Goal: Task Accomplishment & Management: Complete application form

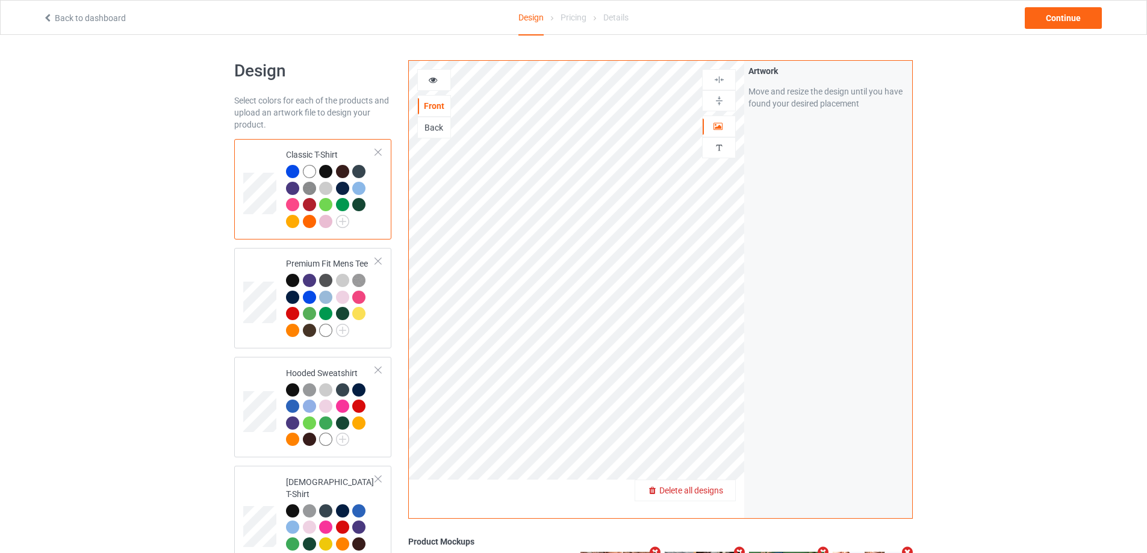
click at [715, 494] on span "Delete all designs" at bounding box center [691, 491] width 64 height 10
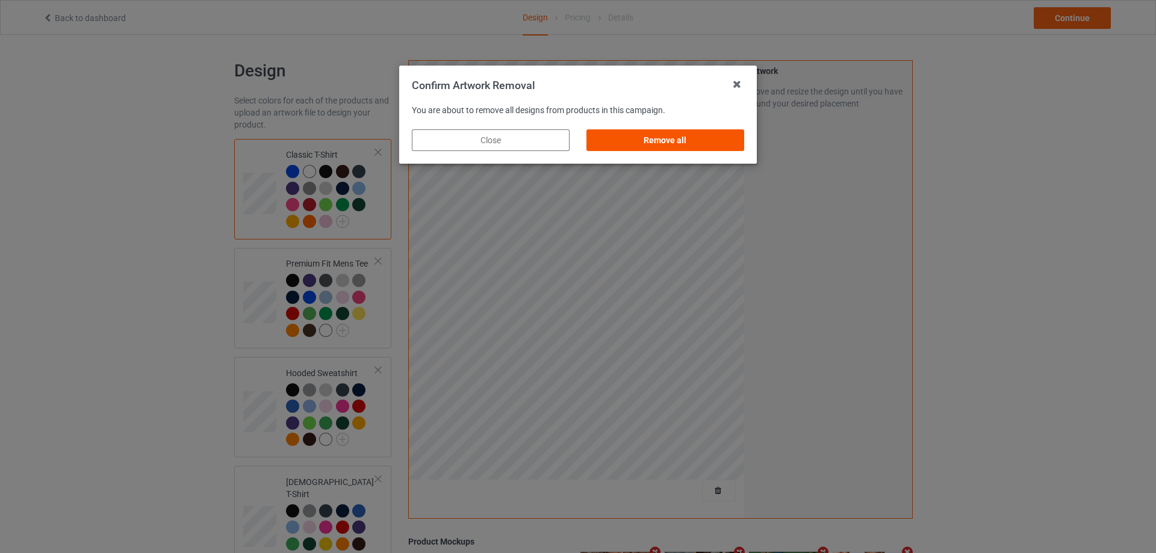
drag, startPoint x: 713, startPoint y: 134, endPoint x: 731, endPoint y: 134, distance: 18.1
click at [713, 134] on div "Remove all" at bounding box center [665, 140] width 158 height 22
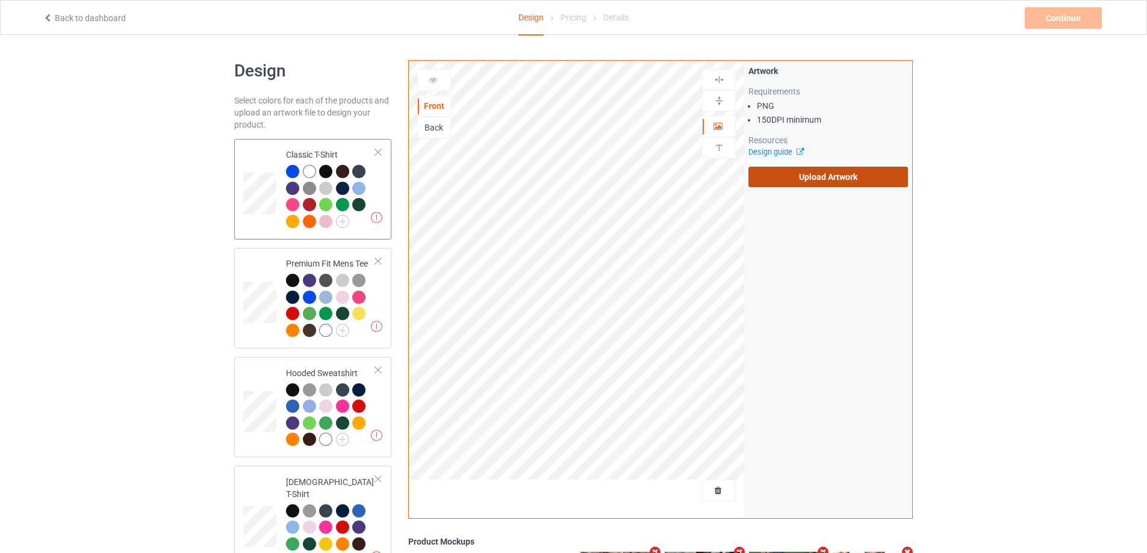
click at [841, 177] on label "Upload Artwork" at bounding box center [827, 177] width 159 height 20
click at [812, 185] on label "Upload Artwork" at bounding box center [827, 177] width 159 height 20
click at [0, 0] on input "Upload Artwork" at bounding box center [0, 0] width 0 height 0
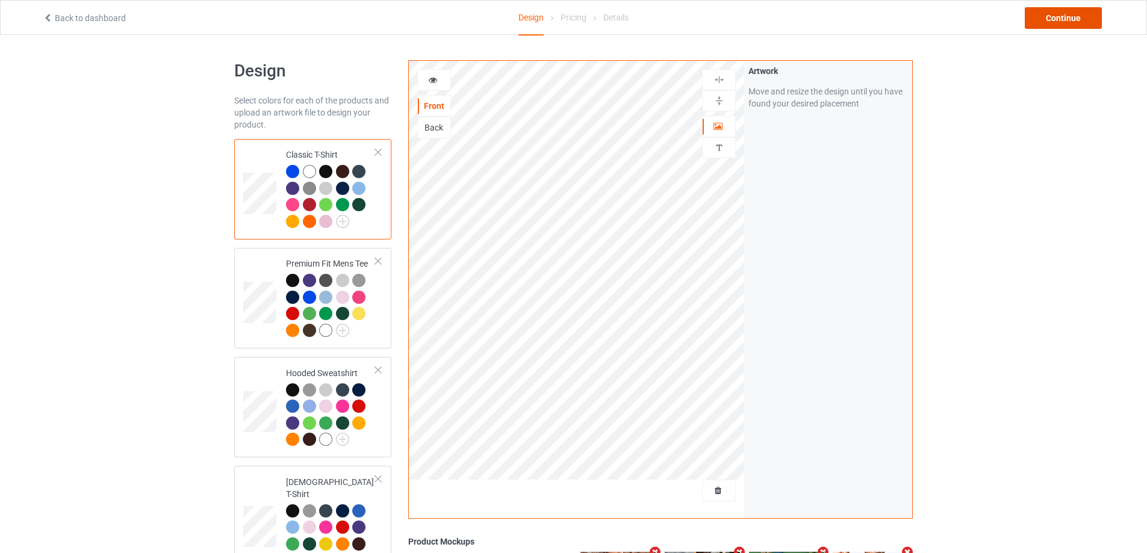
click at [1047, 19] on div "Continue" at bounding box center [1062, 18] width 77 height 22
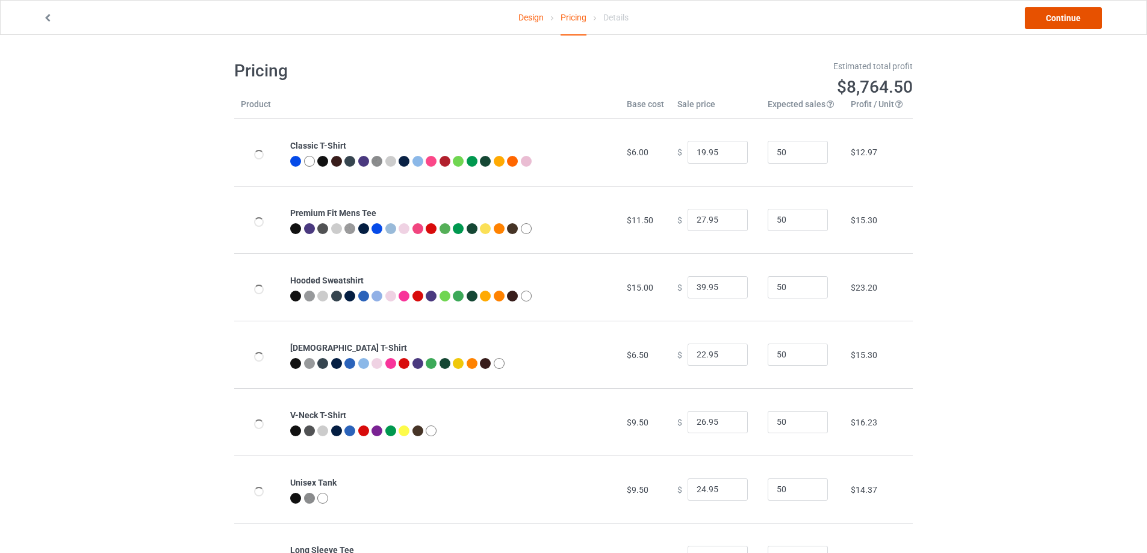
click at [1047, 19] on link "Continue" at bounding box center [1062, 18] width 77 height 22
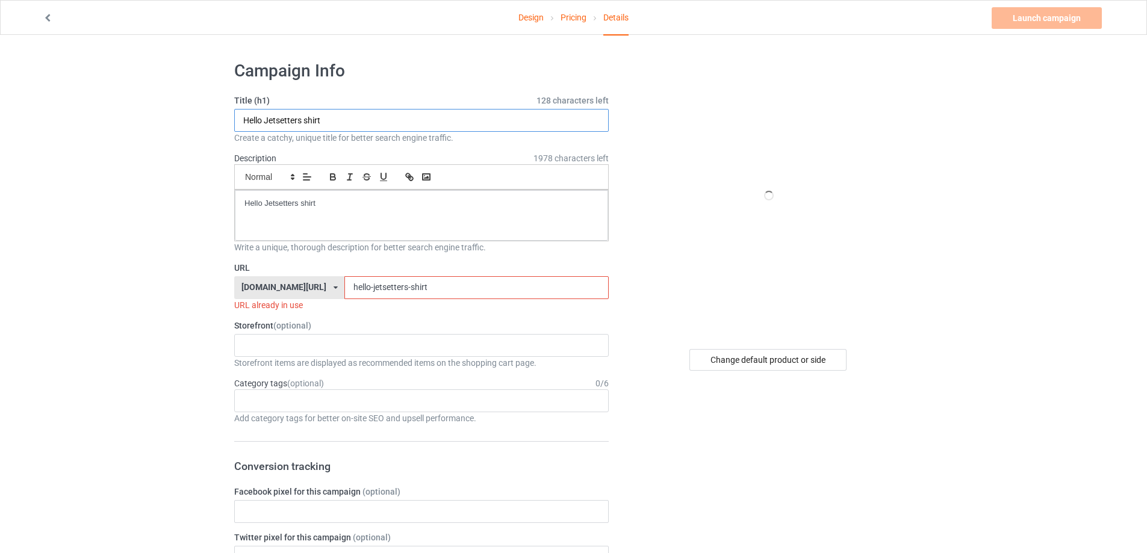
drag, startPoint x: 374, startPoint y: 124, endPoint x: 79, endPoint y: 116, distance: 295.6
paste input "i put the tism in patriotism"
type input "i put the tism in patriotism shirt"
drag, startPoint x: 341, startPoint y: 205, endPoint x: 1, endPoint y: 158, distance: 343.3
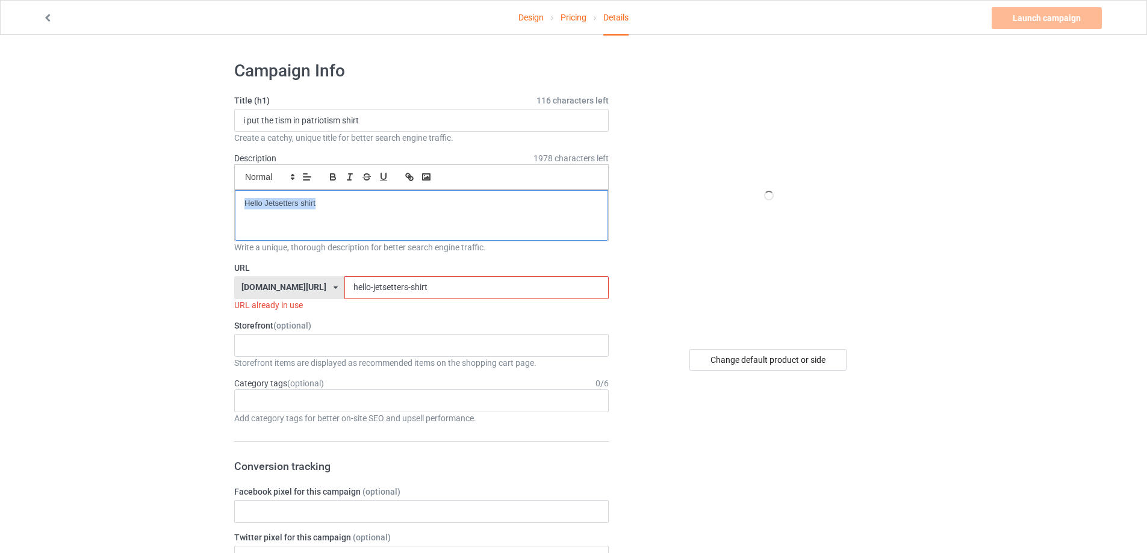
click at [237, 273] on div "URL [DOMAIN_NAME][URL] [DOMAIN_NAME][URL] [DOMAIN_NAME][URL] 5cd2f964b197f721e1…" at bounding box center [421, 286] width 374 height 49
paste input "i-put-the-tism-in-patriotism"
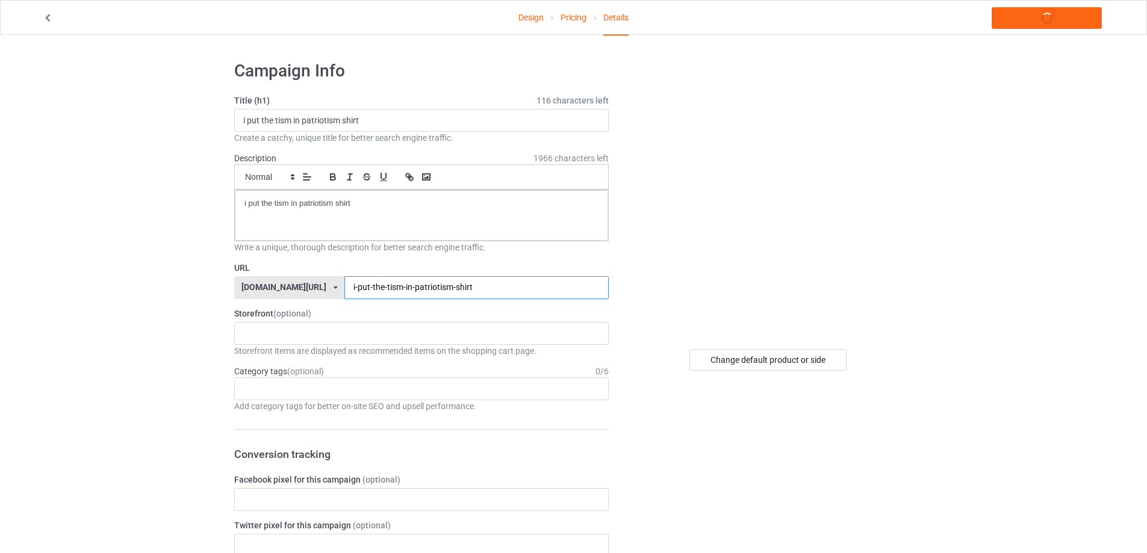
type input "i-put-the-tism-in-patriotism-shirt"
drag, startPoint x: 387, startPoint y: 205, endPoint x: 120, endPoint y: 168, distance: 269.1
copy p "i put the tism in patriotism shirt"
click at [1049, 25] on link "Launch campaign" at bounding box center [1046, 18] width 110 height 22
